Goal: Task Accomplishment & Management: Use online tool/utility

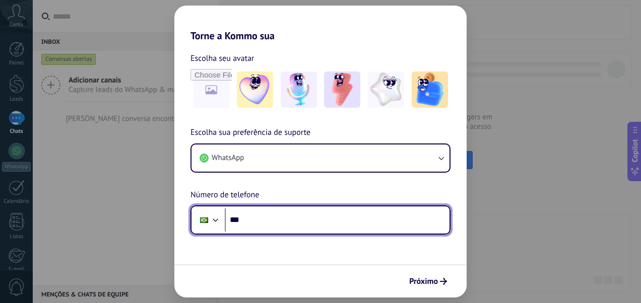
click at [276, 224] on input "***" at bounding box center [337, 220] width 225 height 23
type input "**********"
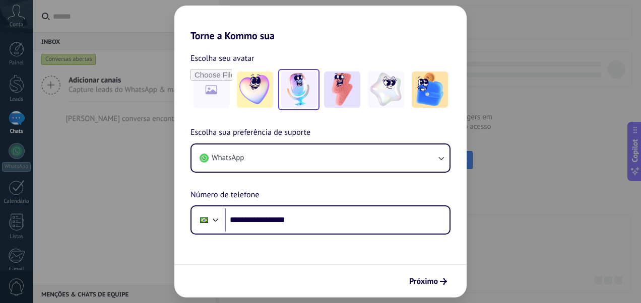
click at [305, 94] on img at bounding box center [299, 90] width 36 height 36
click at [436, 285] on span "Próximo" at bounding box center [423, 281] width 29 height 7
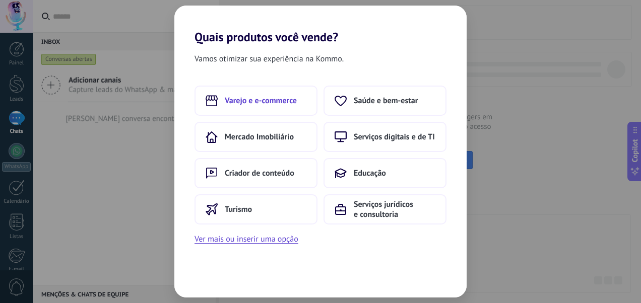
click at [277, 106] on button "Varejo e e-commerce" at bounding box center [256, 101] width 123 height 30
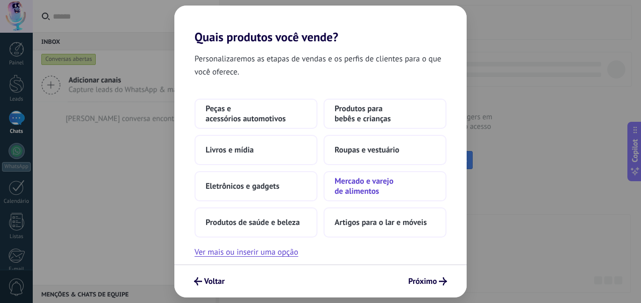
click at [386, 195] on span "Mercado e varejo de alimentos" at bounding box center [385, 186] width 101 height 20
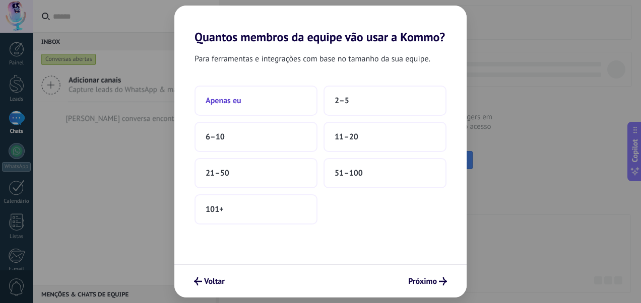
click at [276, 103] on button "Apenas eu" at bounding box center [256, 101] width 123 height 30
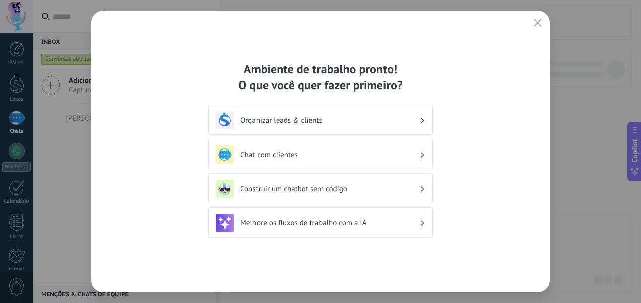
click at [371, 230] on div "Melhore os fluxos de trabalho com a IA" at bounding box center [321, 223] width 210 height 18
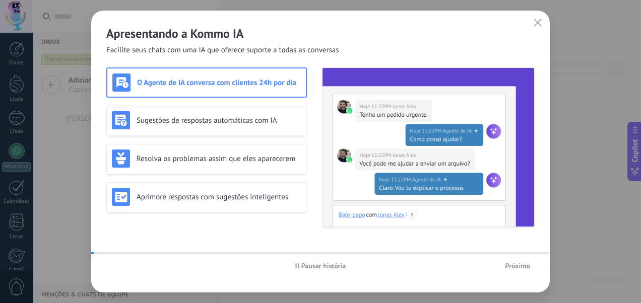
scroll to position [115, 0]
click at [535, 26] on use "button" at bounding box center [538, 23] width 8 height 8
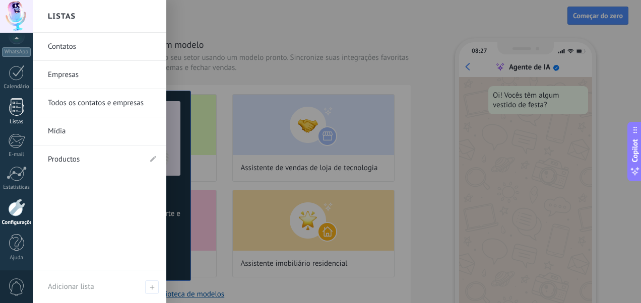
click at [22, 119] on div "Listas" at bounding box center [16, 122] width 29 height 7
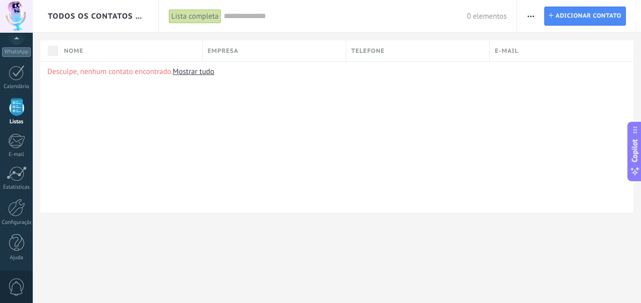
scroll to position [62, 0]
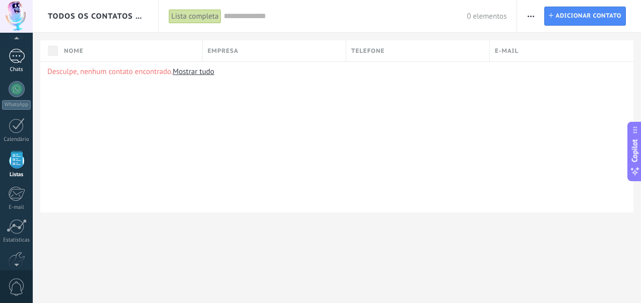
click at [21, 64] on link "Chats" at bounding box center [16, 61] width 33 height 24
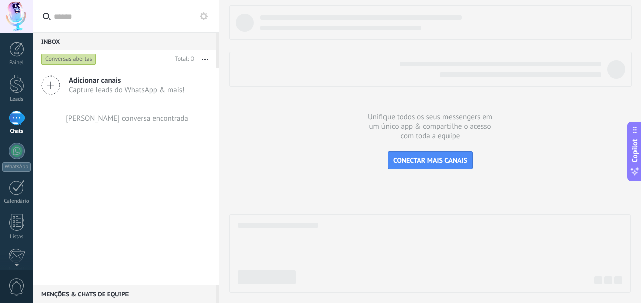
click at [61, 90] on div "Adicionar canais Capture leads do WhatsApp & mais!" at bounding box center [126, 86] width 187 height 34
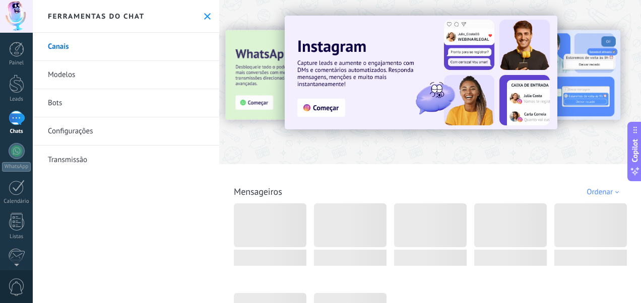
click at [332, 173] on div "Todos Cx. Entrada Soluções de IA Automações Fonte do lead Instalado Minhas insc…" at bounding box center [430, 180] width 416 height 33
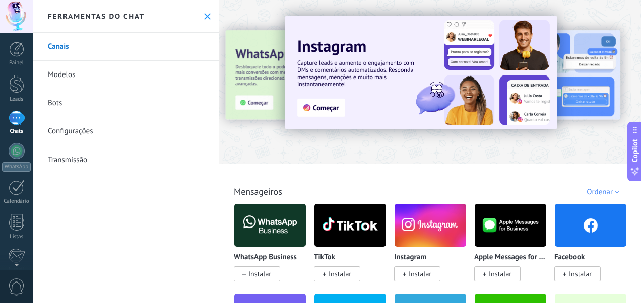
click at [68, 98] on link "Bots" at bounding box center [126, 103] width 187 height 28
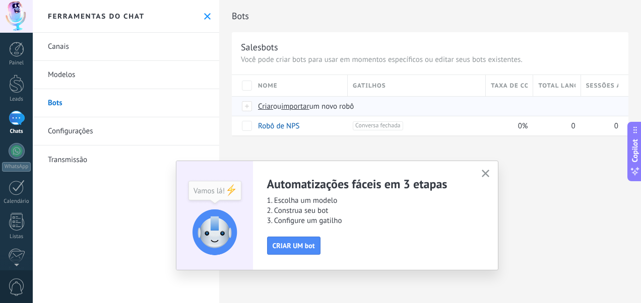
click at [269, 109] on span "Criar" at bounding box center [265, 107] width 15 height 10
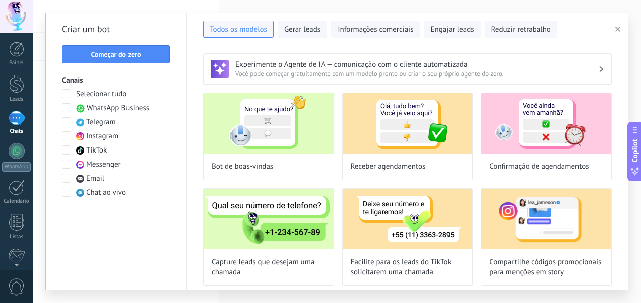
click at [631, 101] on div "**********" at bounding box center [337, 151] width 608 height 303
click at [67, 109] on span at bounding box center [66, 107] width 9 height 9
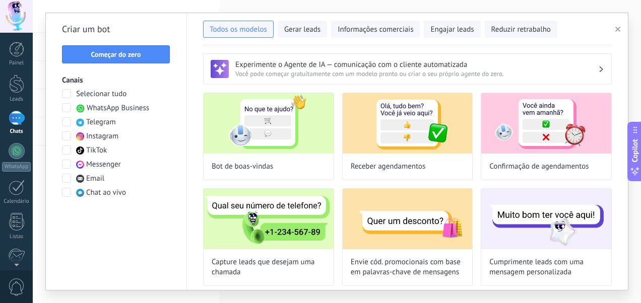
click at [69, 124] on span at bounding box center [66, 121] width 9 height 9
click at [70, 194] on span at bounding box center [66, 192] width 9 height 9
click at [68, 122] on span at bounding box center [66, 121] width 9 height 9
click at [550, 229] on img at bounding box center [546, 219] width 130 height 60
type input "**********"
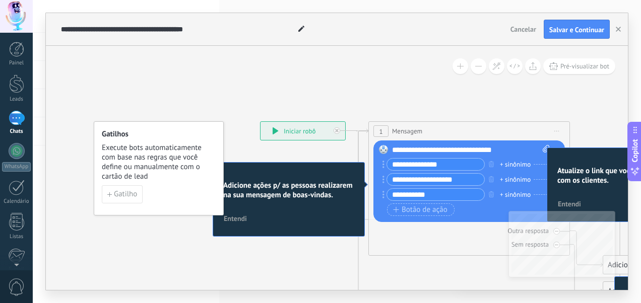
click at [238, 221] on span "Entendi" at bounding box center [235, 218] width 23 height 7
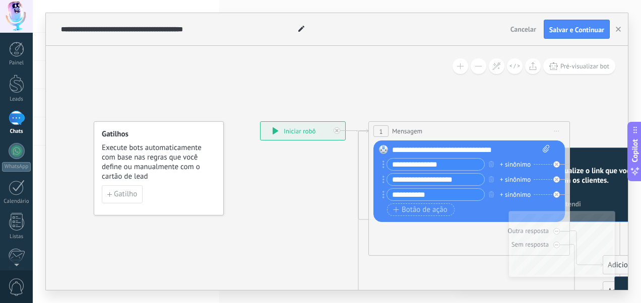
click at [369, 210] on div "1 Mensagem ******** (para): Todos os contatos - canais selecionados Todos os co…" at bounding box center [469, 188] width 202 height 135
click at [574, 29] on span "Salvar e Continuar" at bounding box center [576, 29] width 55 height 7
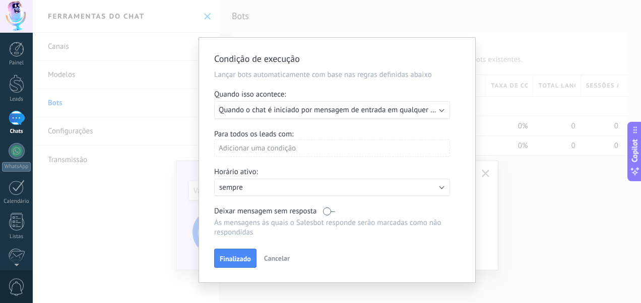
click at [491, 31] on div "Condição de execução Lançar bots automaticamente com base nas regras definidas …" at bounding box center [337, 151] width 608 height 303
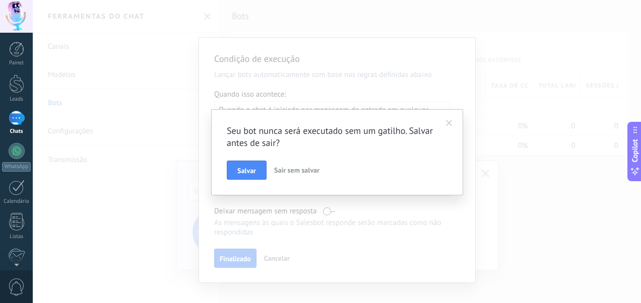
click at [306, 169] on span "Sair sem salvar" at bounding box center [296, 170] width 45 height 9
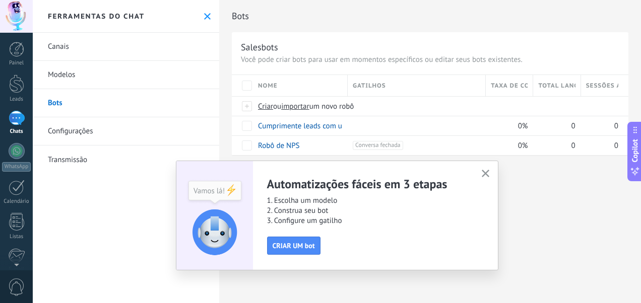
click at [485, 171] on icon "button" at bounding box center [486, 174] width 8 height 8
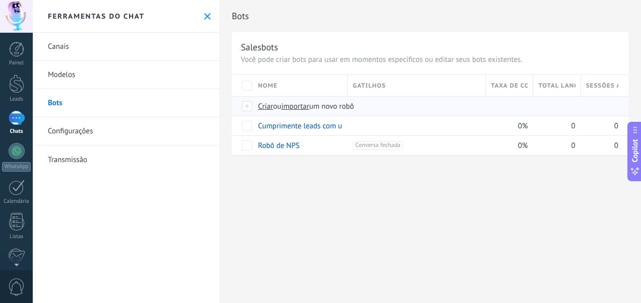
click at [260, 108] on span "Criar" at bounding box center [265, 107] width 15 height 10
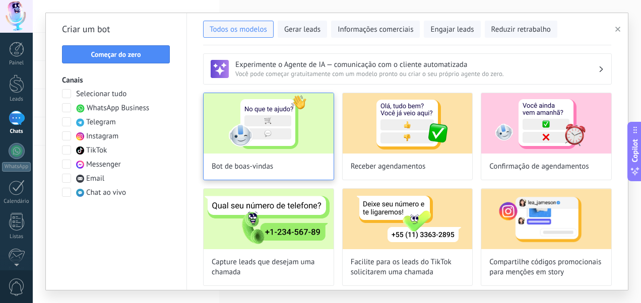
click at [286, 142] on img at bounding box center [269, 123] width 130 height 60
type input "**********"
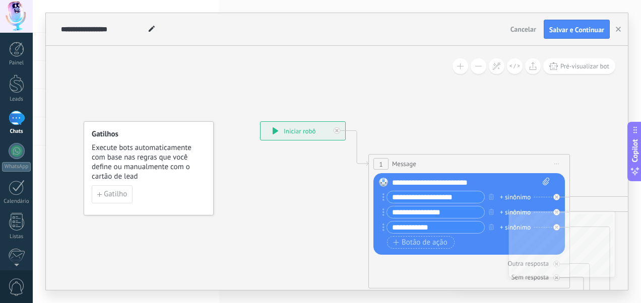
click at [469, 213] on input "**********" at bounding box center [435, 213] width 97 height 12
click at [489, 212] on icon "button" at bounding box center [491, 212] width 5 height 6
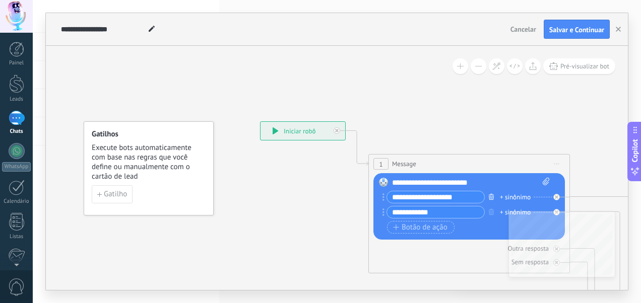
click at [489, 195] on icon "button" at bounding box center [491, 197] width 5 height 6
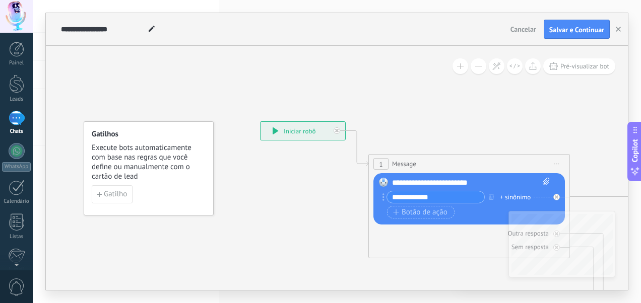
click at [490, 253] on div "1 Message ******* (para): Todos os contatos - canais selecionados Todos os cont…" at bounding box center [469, 206] width 202 height 104
click at [585, 30] on span "Salvar e Continuar" at bounding box center [576, 29] width 55 height 7
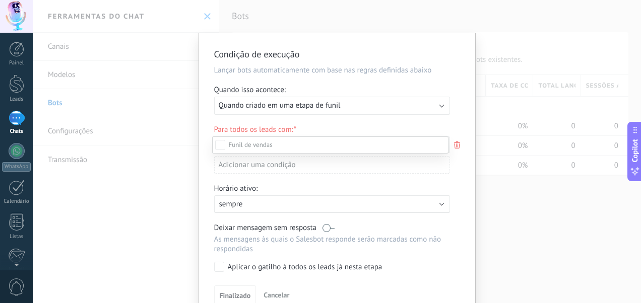
click at [271, 104] on div at bounding box center [337, 151] width 608 height 303
click at [271, 104] on span "Quando criado em uma etapa de funil" at bounding box center [280, 106] width 122 height 10
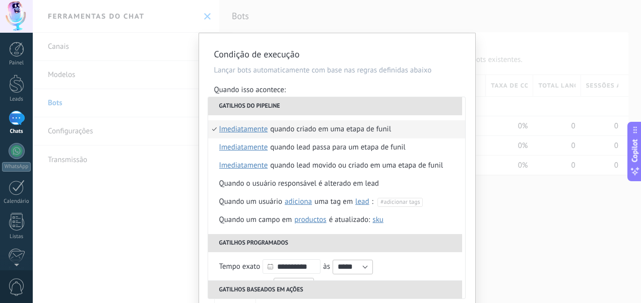
click at [326, 105] on li "Gatilhos do pipeline" at bounding box center [335, 106] width 254 height 18
